Goal: Task Accomplishment & Management: Manage account settings

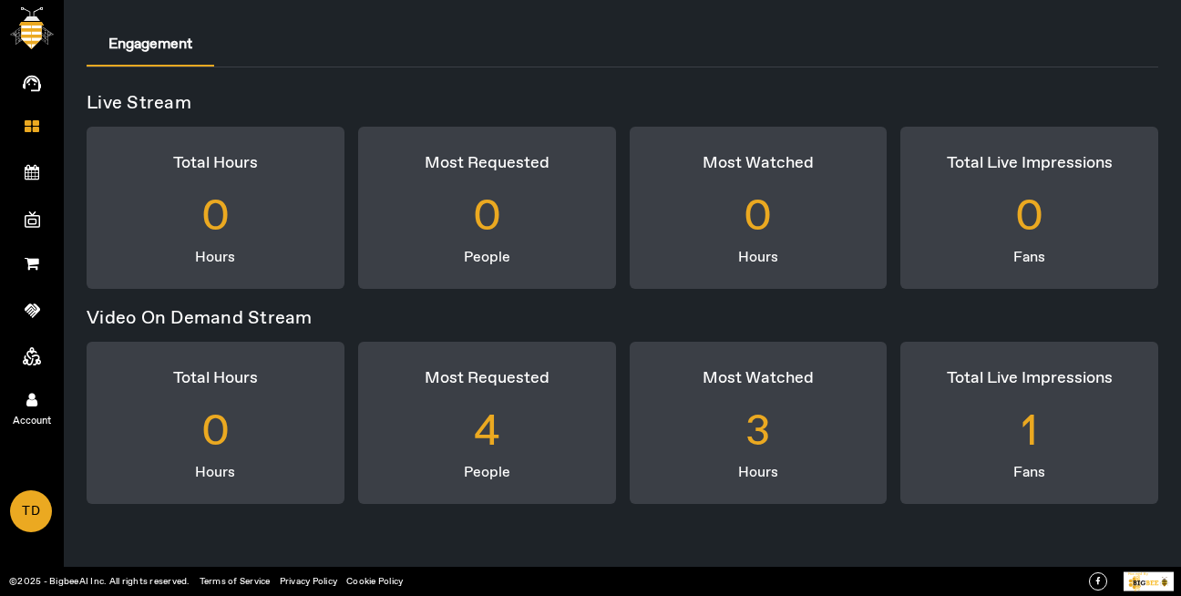
click at [40, 402] on link "Account" at bounding box center [32, 399] width 64 height 46
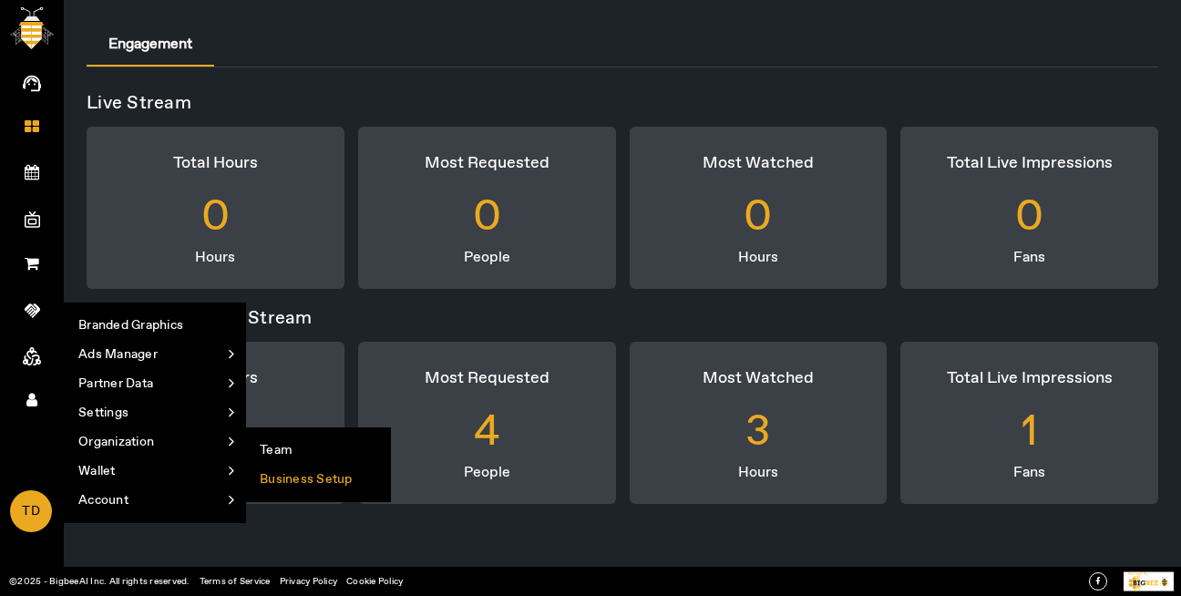
click at [280, 479] on li "Business Setup" at bounding box center [318, 479] width 144 height 29
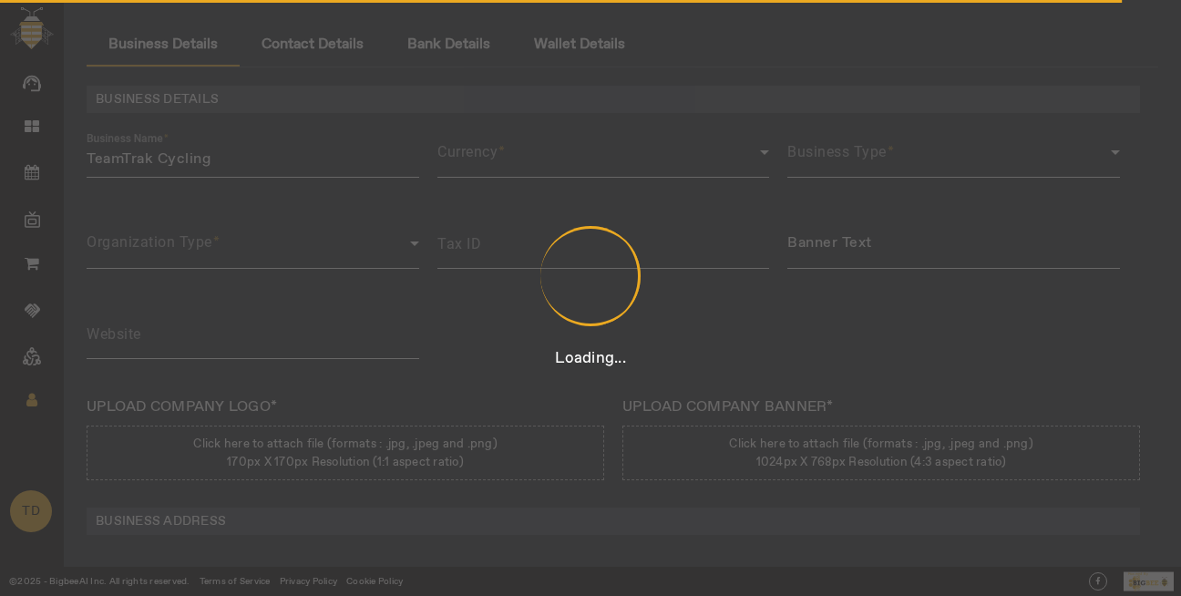
type input "12312431423431"
type input "TeamTrak Cycling"
type input "[URL][DOMAIN_NAME]"
type input "Team Track Rd"
type input "Auburn"
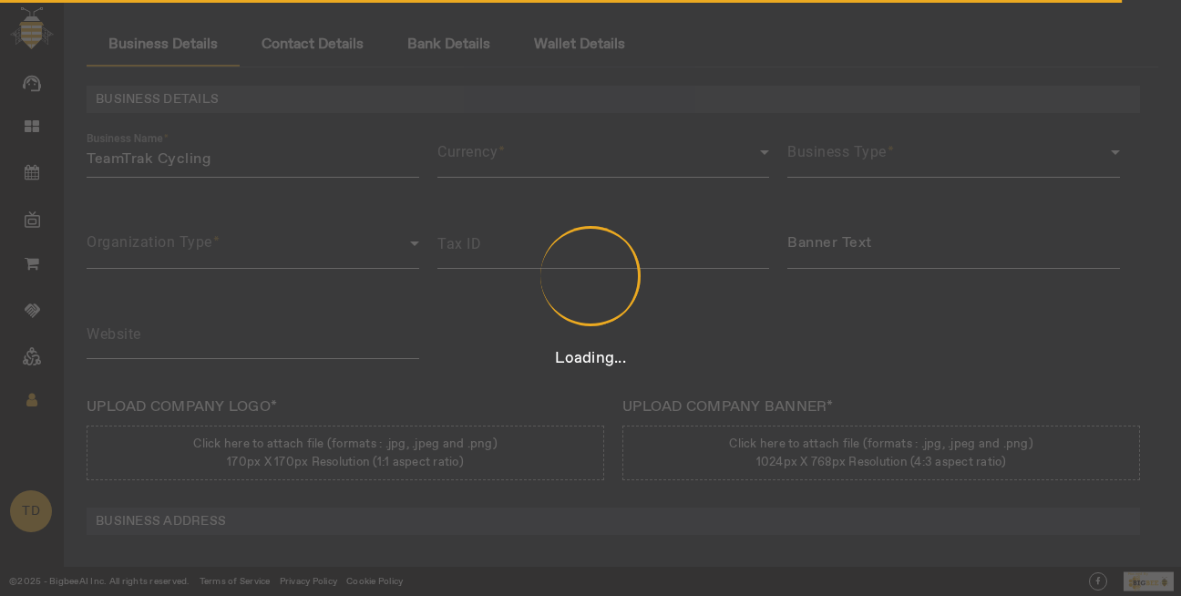
type input "[US_STATE]"
type input "[GEOGRAPHIC_DATA]"
type input "95603"
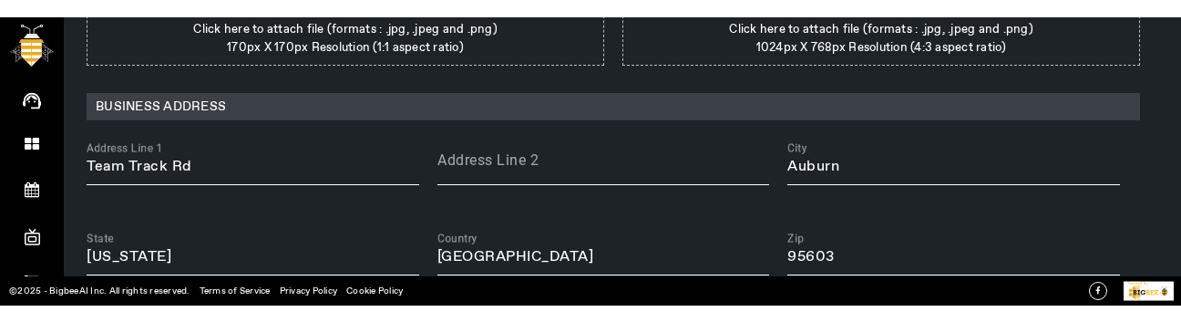
scroll to position [433, 0]
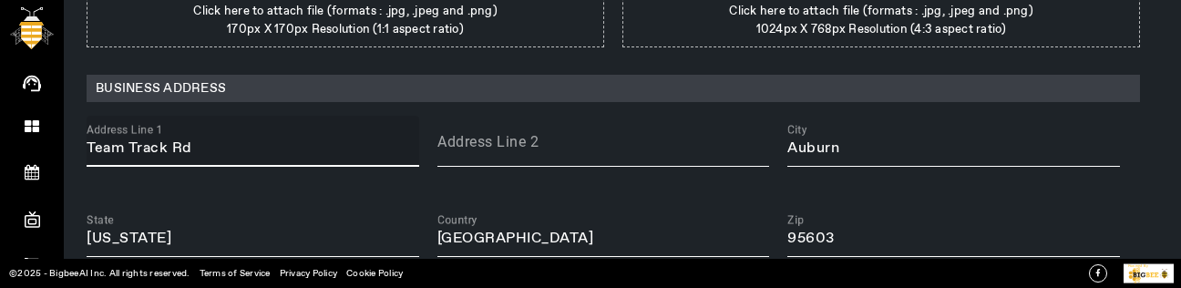
click at [252, 141] on input "Team Track Rd" at bounding box center [253, 149] width 333 height 22
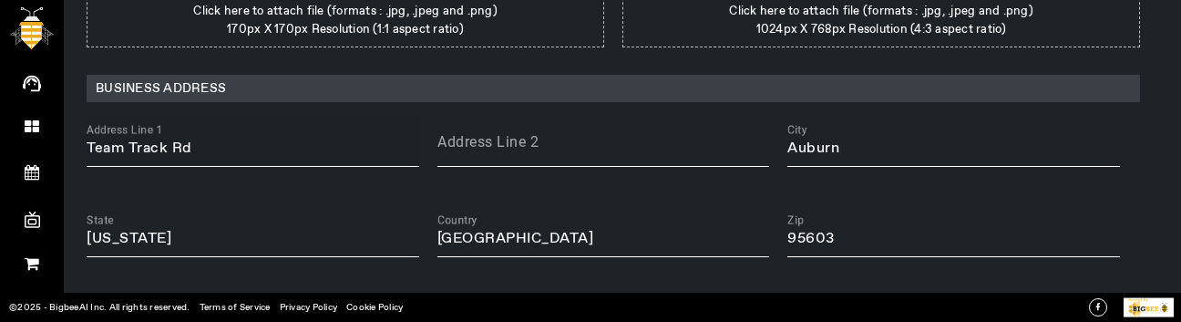
click at [226, 149] on input "Team Track Rd" at bounding box center [253, 149] width 333 height 22
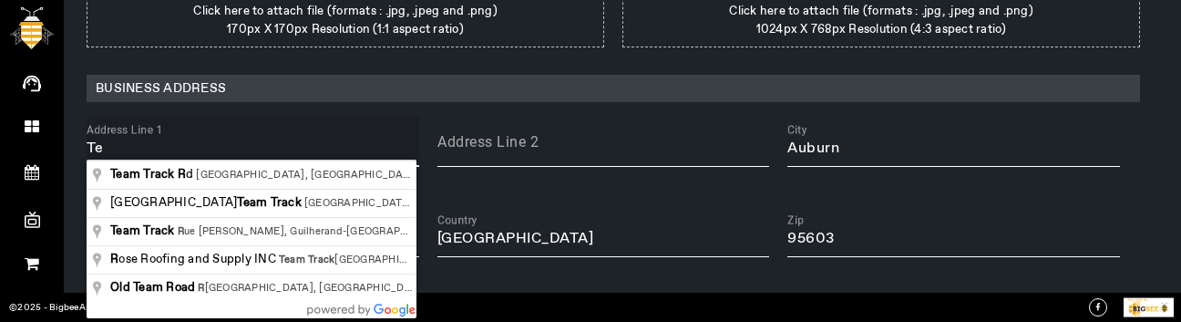
type input "T"
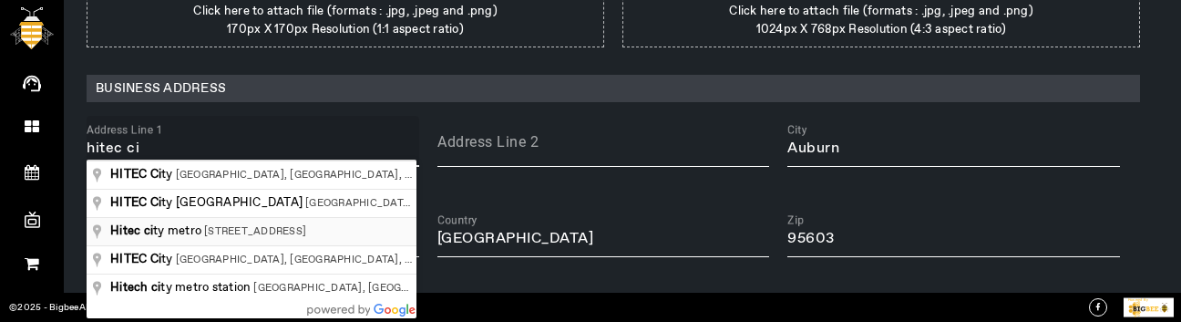
type input "[GEOGRAPHIC_DATA], [STREET_ADDRESS]"
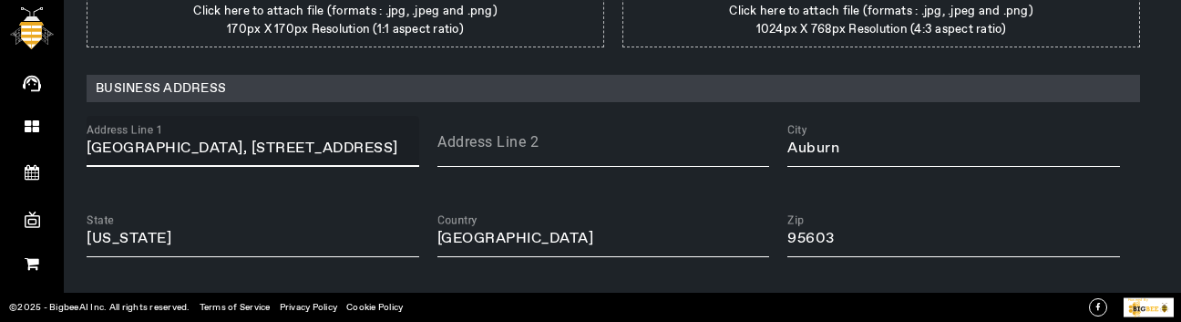
click at [319, 149] on input "[GEOGRAPHIC_DATA], [STREET_ADDRESS]" at bounding box center [253, 149] width 333 height 22
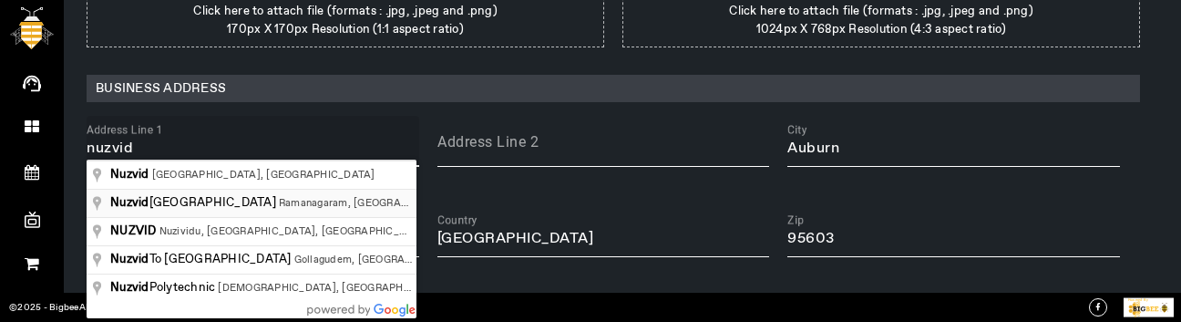
type input "[GEOGRAPHIC_DATA], [GEOGRAPHIC_DATA], [GEOGRAPHIC_DATA], [GEOGRAPHIC_DATA]"
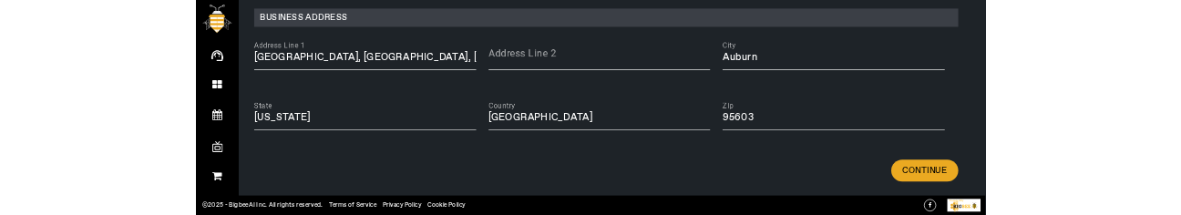
scroll to position [529, 0]
